Goal: Task Accomplishment & Management: Complete application form

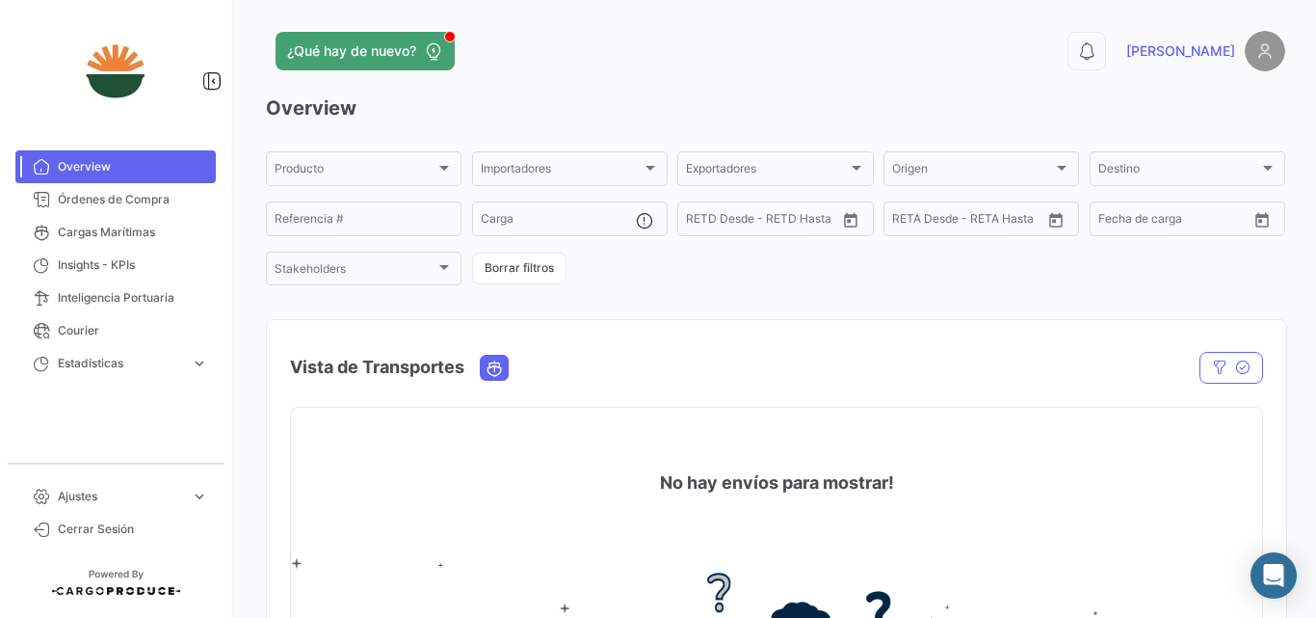
click at [92, 492] on span "Ajustes" at bounding box center [120, 496] width 125 height 17
click at [149, 213] on link "Órdenes de Compra" at bounding box center [115, 199] width 200 height 33
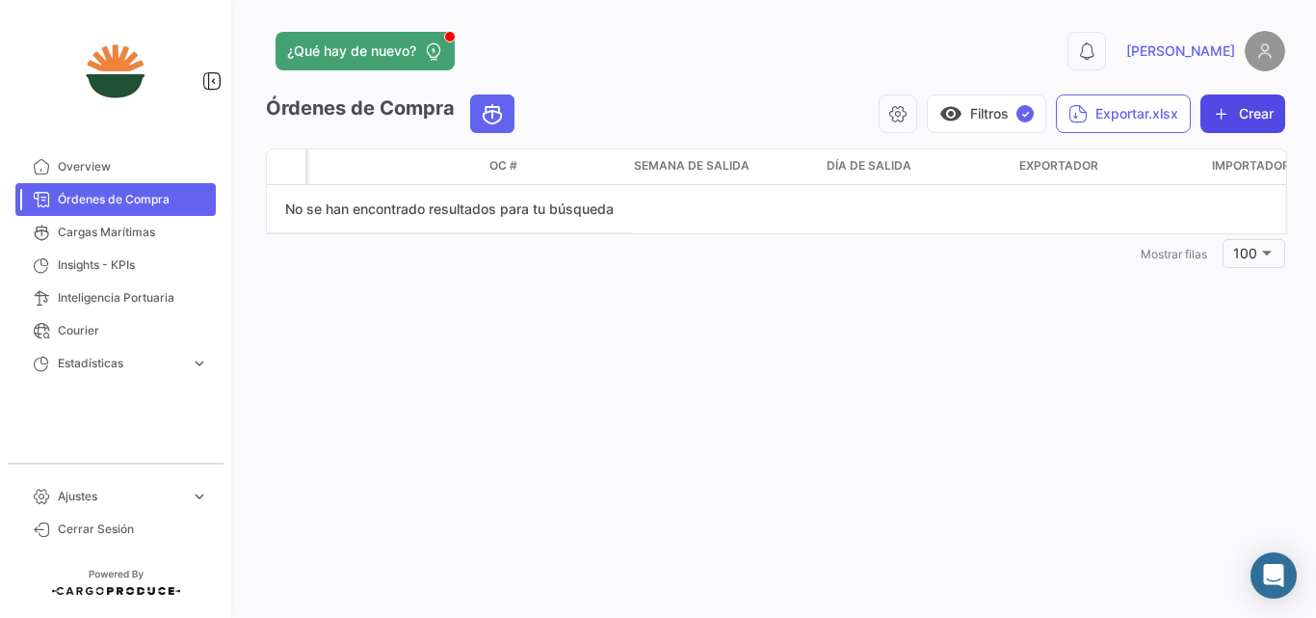
click at [1260, 120] on button "Crear" at bounding box center [1243, 113] width 85 height 39
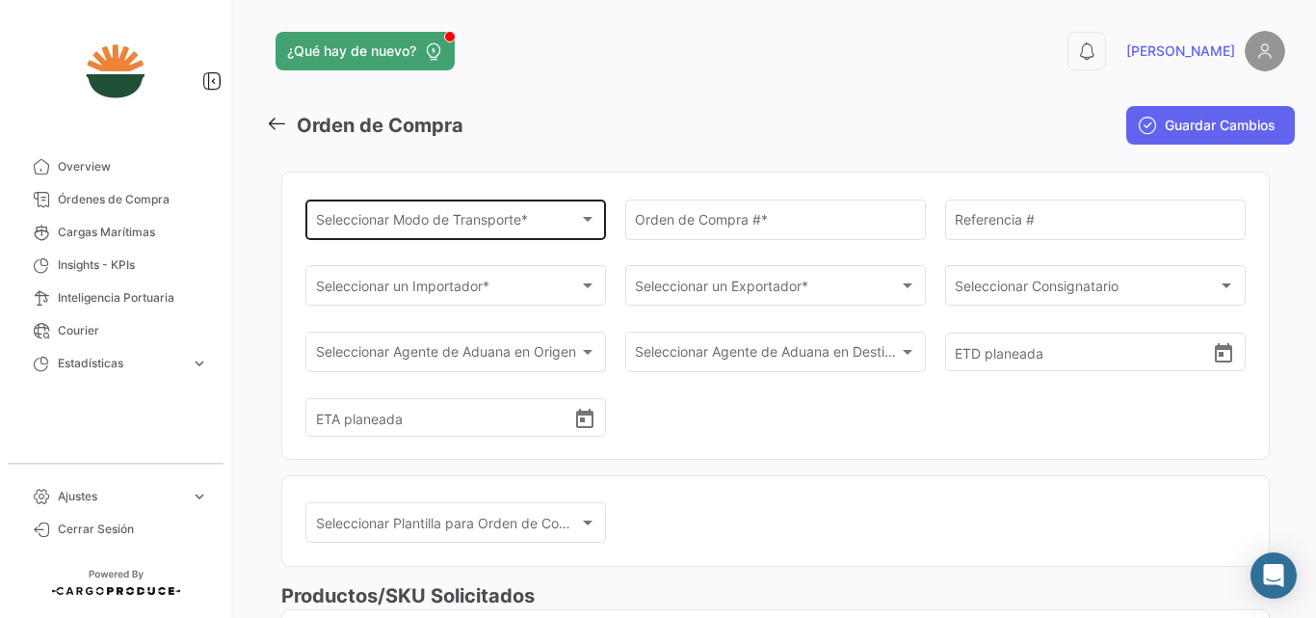
click at [535, 224] on div "Seleccionar Modo de Transporte *" at bounding box center [447, 223] width 263 height 16
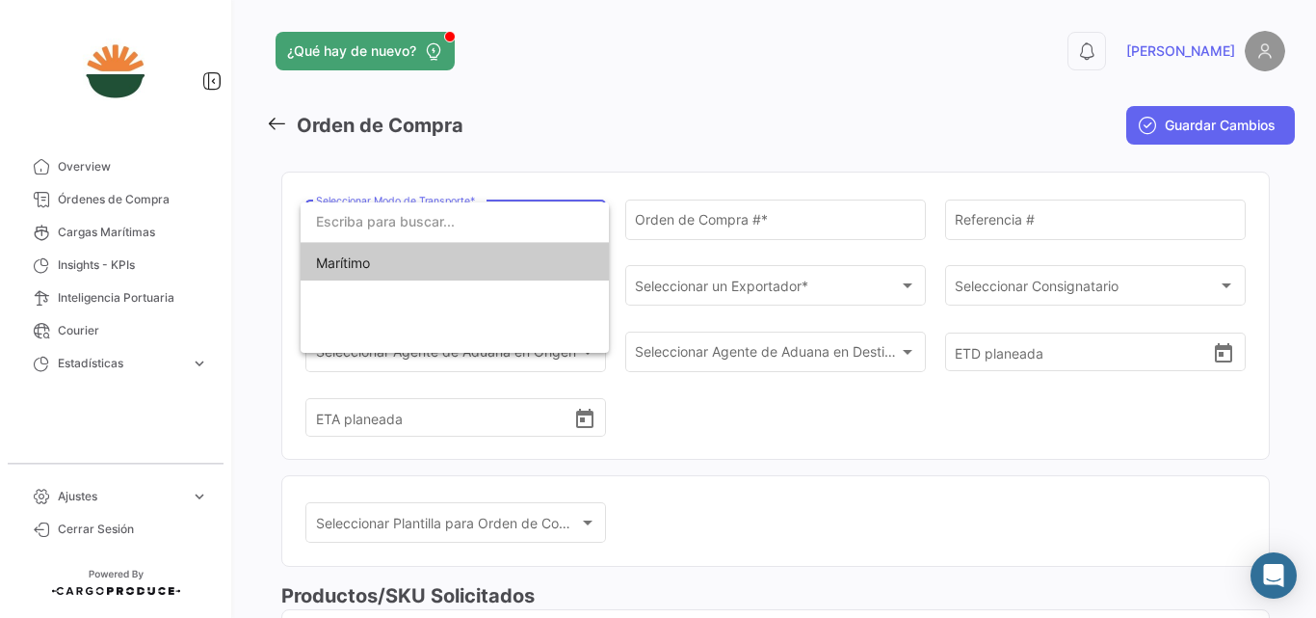
click at [413, 274] on span "Marítimo" at bounding box center [451, 263] width 270 height 40
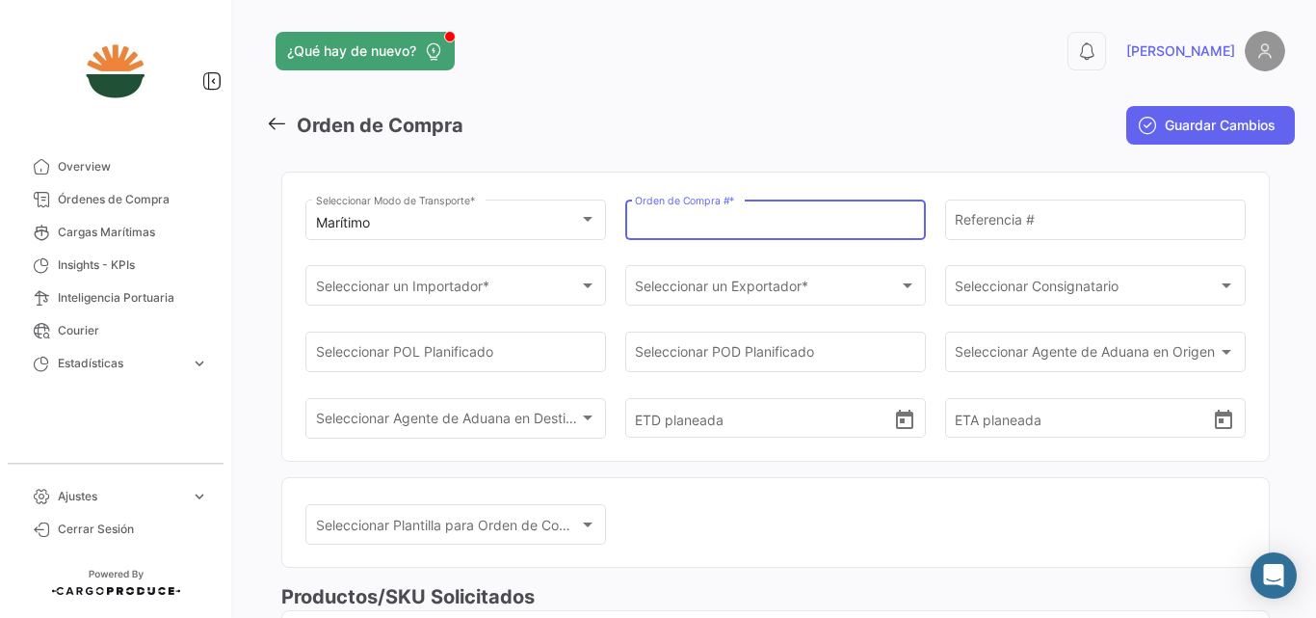
click at [766, 227] on input "Orden de Compra # *" at bounding box center [775, 223] width 280 height 16
type input "12"
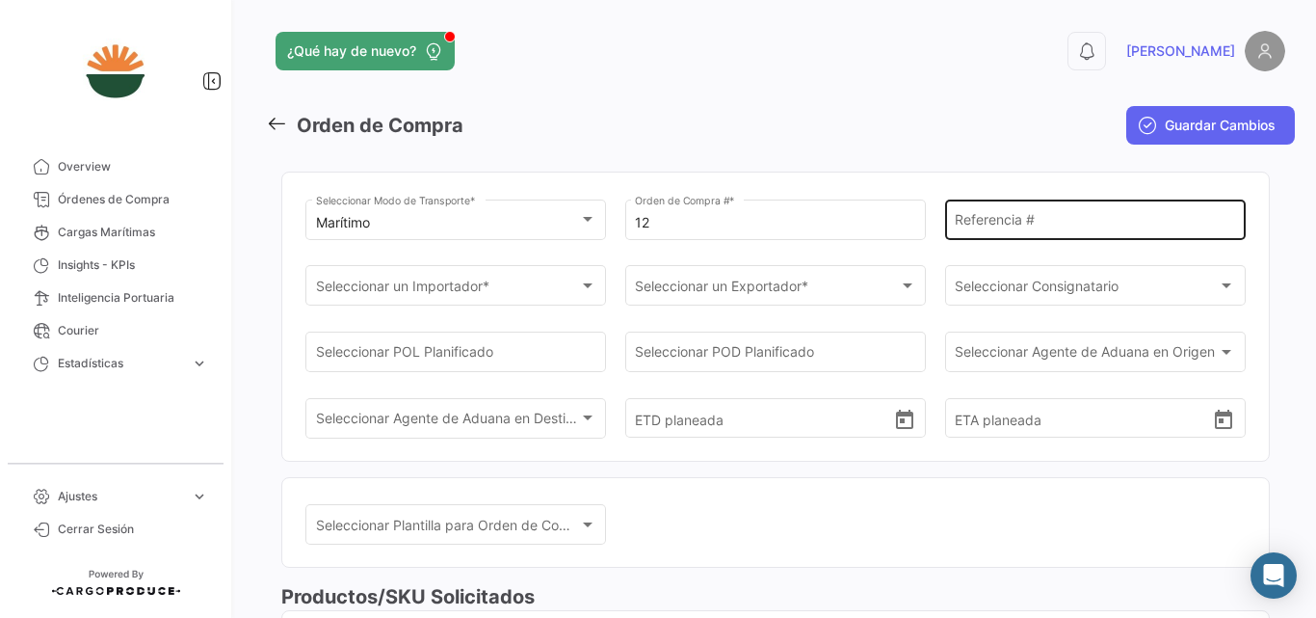
click at [1033, 210] on div "Referencia #" at bounding box center [1095, 218] width 280 height 44
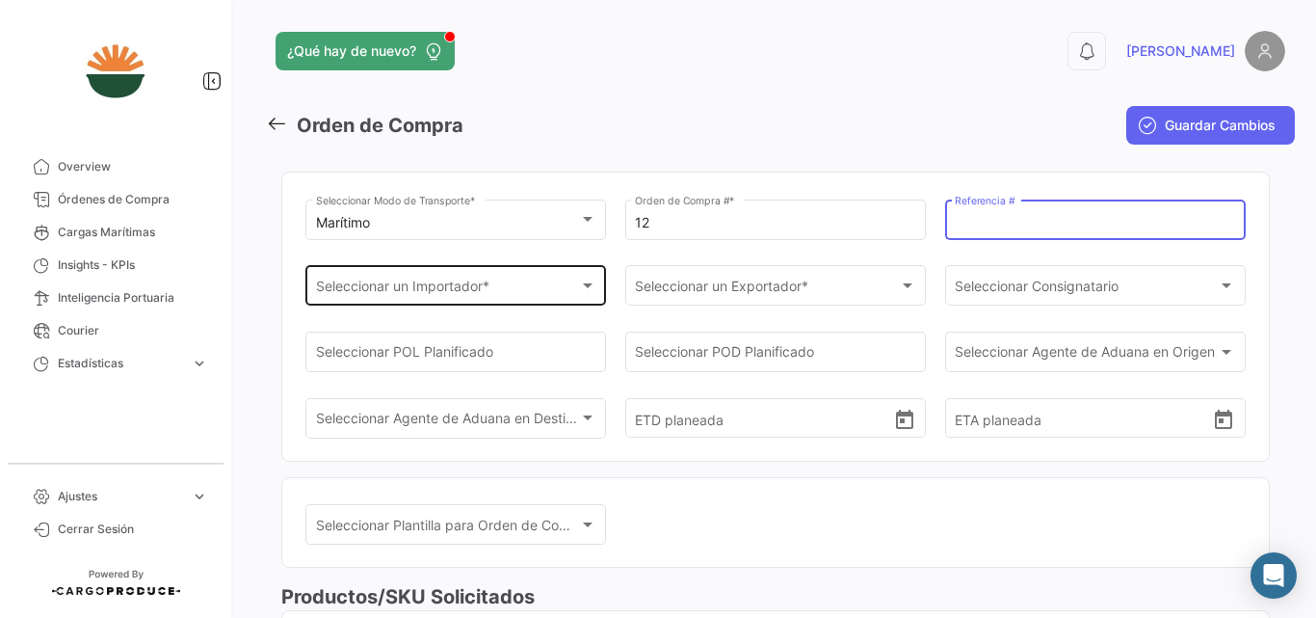
click at [447, 275] on div "Seleccionar un Importador * Seleccionar un Importador *" at bounding box center [456, 284] width 280 height 44
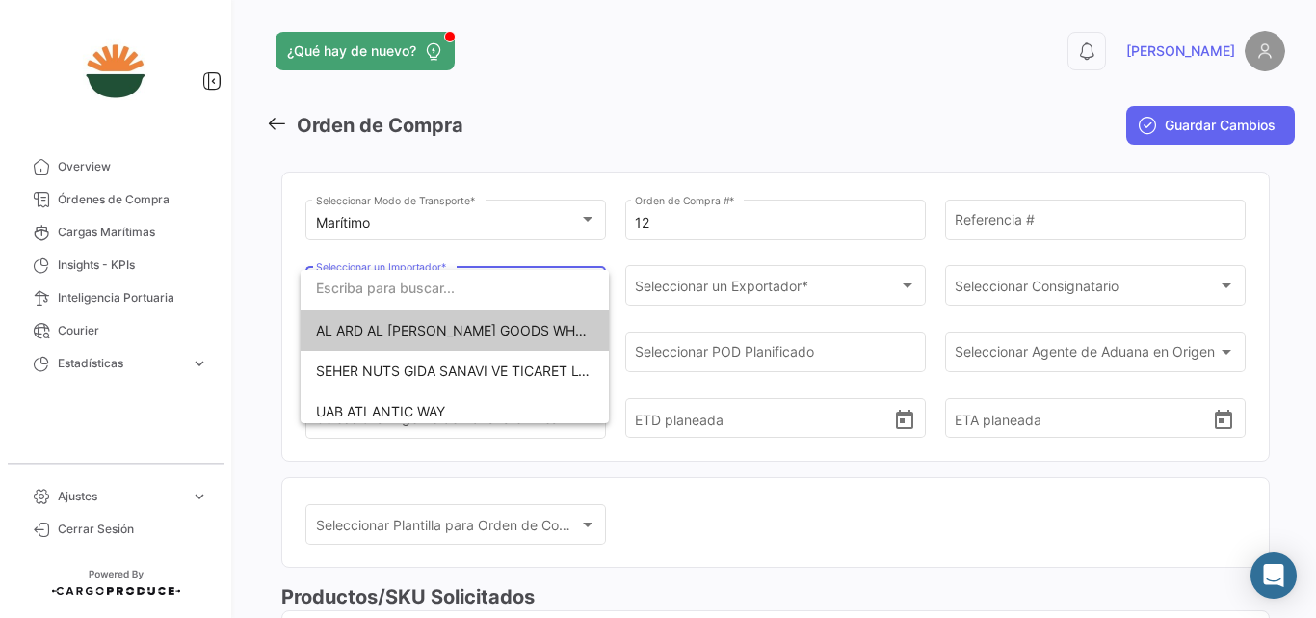
click at [774, 96] on div at bounding box center [658, 309] width 1316 height 618
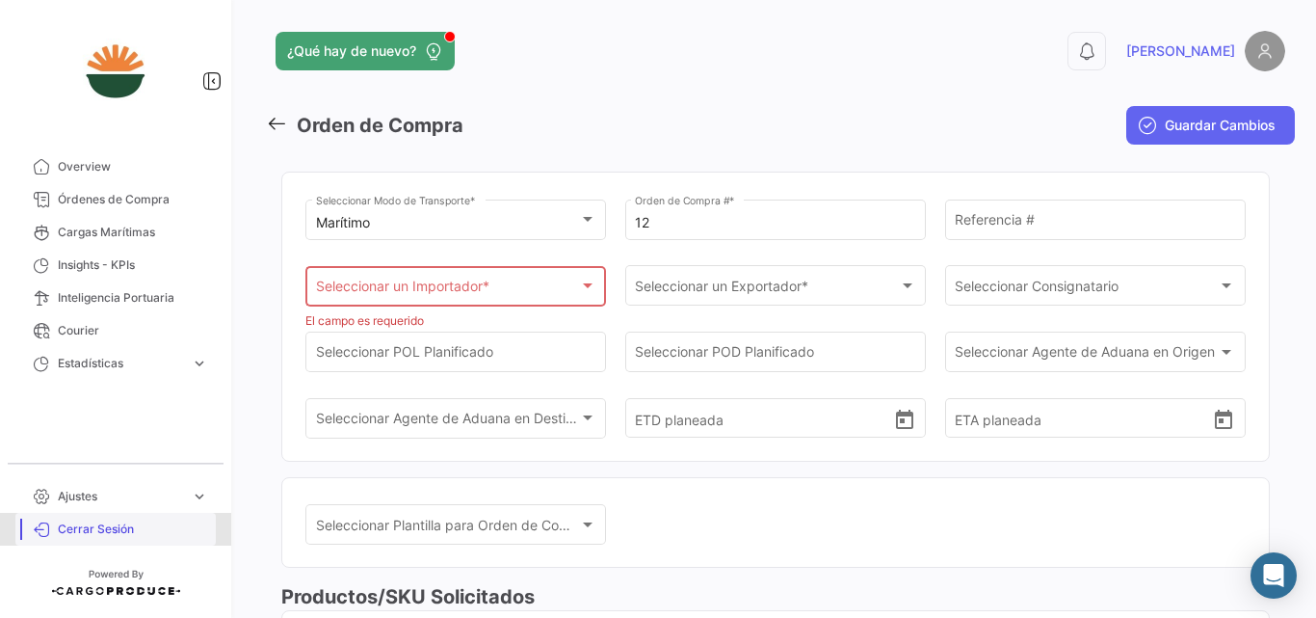
click at [80, 521] on span "Cerrar Sesión" at bounding box center [133, 528] width 150 height 17
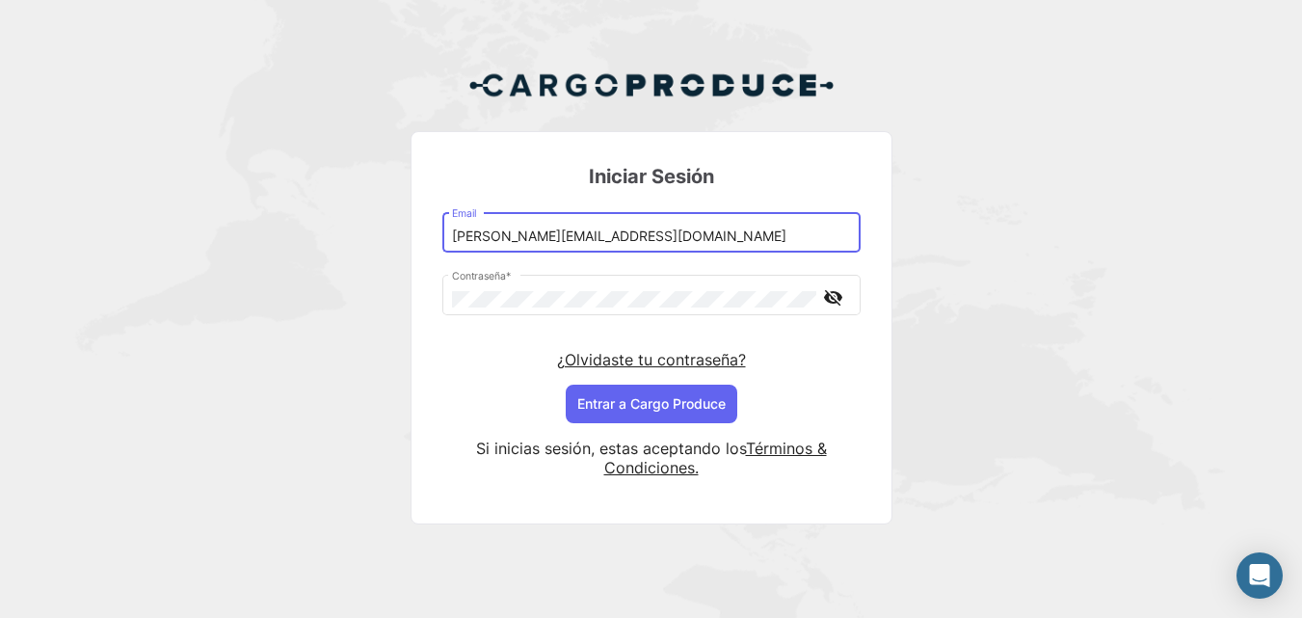
click at [528, 229] on input "[PERSON_NAME][EMAIL_ADDRESS][DOMAIN_NAME]" at bounding box center [651, 236] width 398 height 16
drag, startPoint x: 510, startPoint y: 233, endPoint x: 567, endPoint y: 242, distance: 57.5
click at [567, 242] on input "[PERSON_NAME][EMAIL_ADDRESS][DOMAIN_NAME]" at bounding box center [651, 236] width 398 height 16
type input "[PERSON_NAME][EMAIL_ADDRESS][DOMAIN_NAME]"
click at [636, 400] on button "Entrar a Cargo Produce" at bounding box center [652, 403] width 172 height 39
